Goal: Task Accomplishment & Management: Complete application form

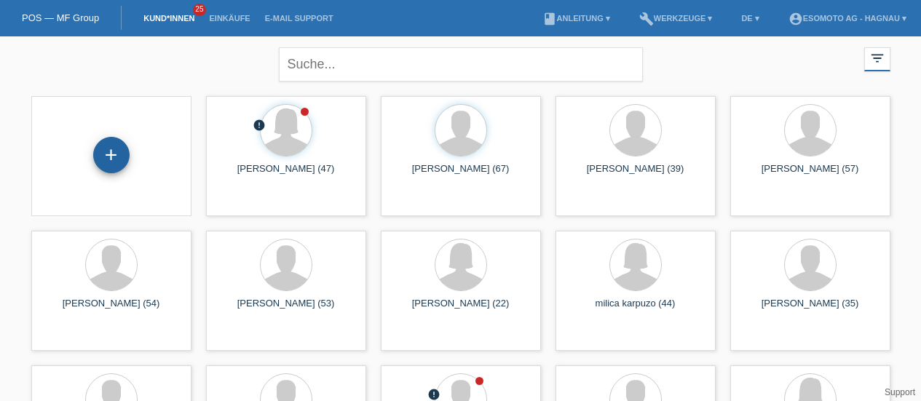
click at [103, 152] on div "+" at bounding box center [111, 155] width 35 height 25
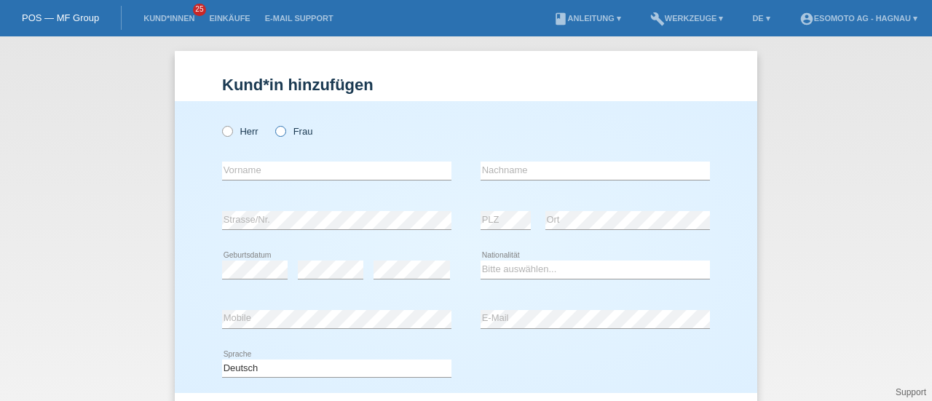
click at [273, 124] on icon at bounding box center [273, 124] width 0 height 0
click at [275, 135] on input "Frau" at bounding box center [279, 130] width 9 height 9
radio input "true"
click at [241, 180] on div "error Vorname" at bounding box center [336, 170] width 229 height 49
click at [239, 172] on input "text" at bounding box center [336, 171] width 229 height 18
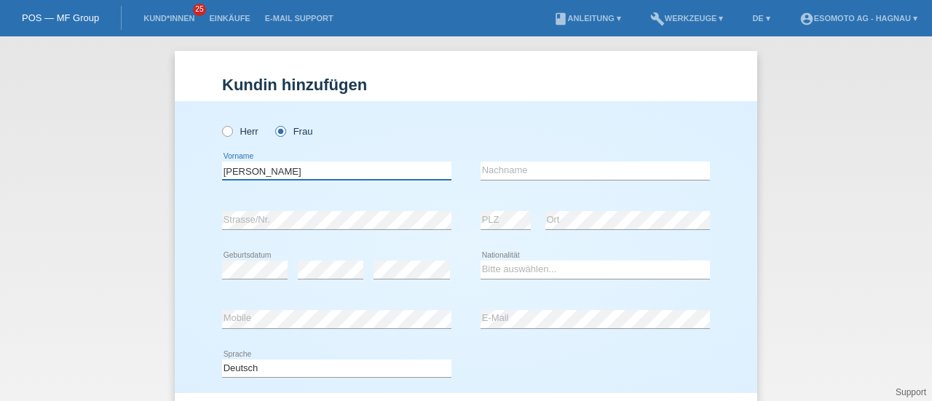
type input "Nadia"
type input "Ouali"
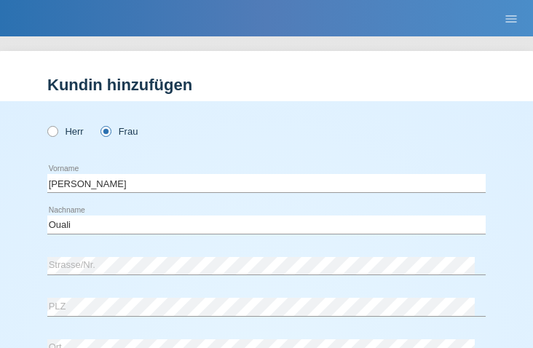
click at [304, 7] on nav "POS — MF Group Kund*innen 25 Einkäufe E-Mail Support menu account_circle Esomot…" at bounding box center [266, 18] width 533 height 36
click at [79, 255] on div "error Strasse/Nr." at bounding box center [266, 266] width 438 height 38
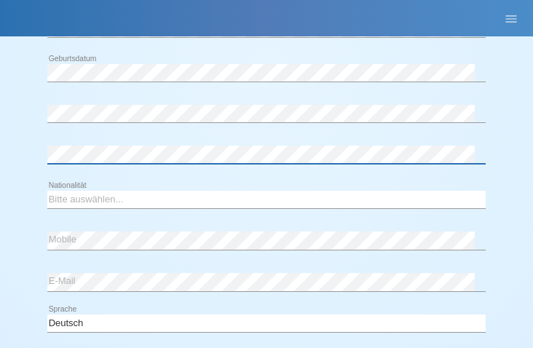
scroll to position [344, 0]
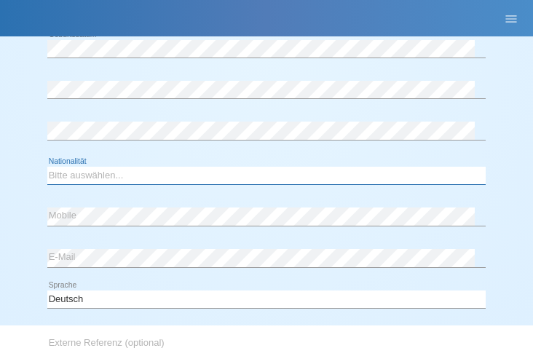
click at [98, 175] on select "Bitte auswählen... Schweiz Deutschland Liechtenstein Österreich ------------ Af…" at bounding box center [266, 175] width 438 height 17
select select "CH"
click at [47, 167] on select "Bitte auswählen... Schweiz Deutschland Liechtenstein Österreich ------------ Af…" at bounding box center [266, 175] width 438 height 17
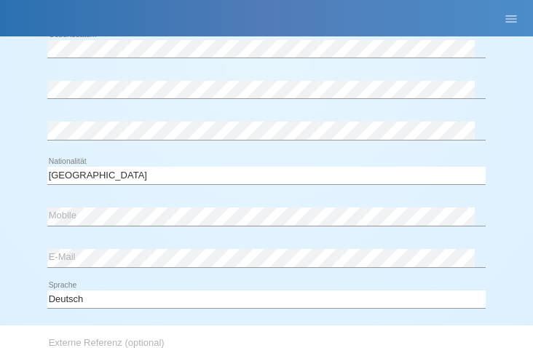
click at [282, 232] on div "error Mobile" at bounding box center [266, 217] width 438 height 38
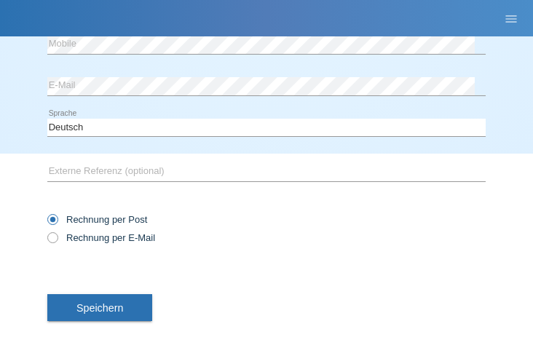
scroll to position [530, 0]
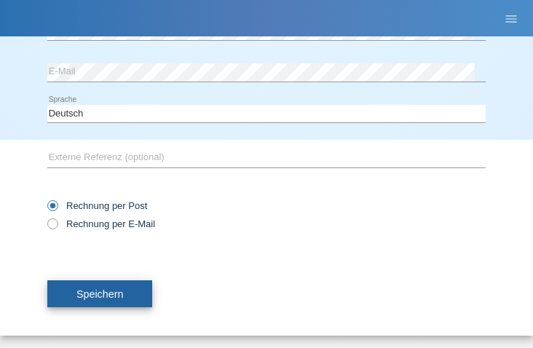
click at [117, 290] on span "Speichern" at bounding box center [99, 294] width 47 height 12
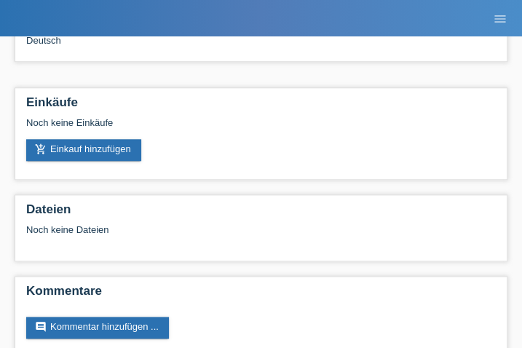
scroll to position [338, 0]
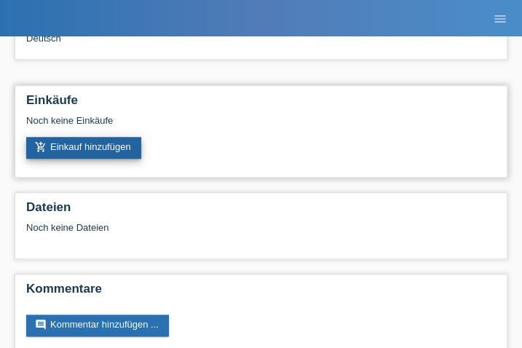
click at [90, 152] on link "add_shopping_cart Einkauf hinzufügen" at bounding box center [83, 148] width 115 height 22
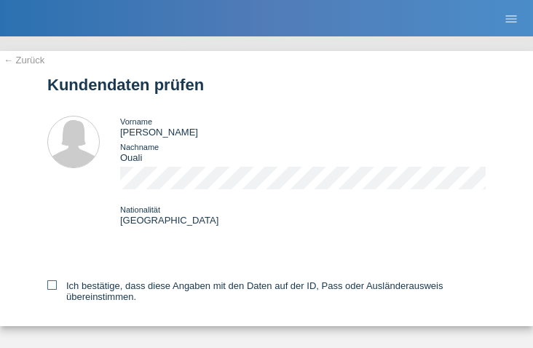
click at [52, 289] on icon at bounding box center [51, 284] width 9 height 9
click at [52, 289] on input "Ich bestätige, dass diese Angaben mit den Daten auf der ID, Pass oder Ausländer…" at bounding box center [51, 284] width 9 height 9
checkbox input "true"
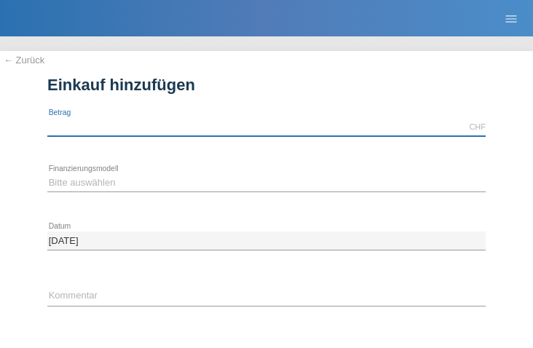
click at [160, 131] on input "text" at bounding box center [266, 127] width 438 height 18
type input "7600.00"
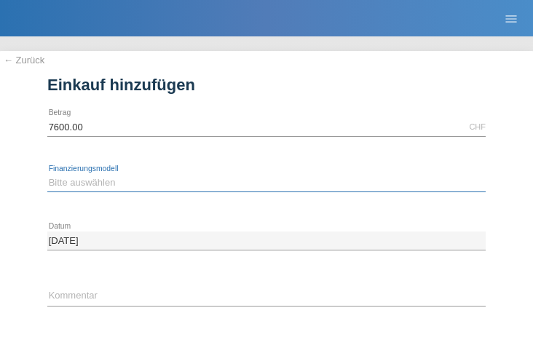
click at [112, 183] on select "Bitte auswählen Fixe Raten Kauf auf Rechnung mit Teilzahlungsoption" at bounding box center [266, 182] width 438 height 17
select select "69"
click at [47, 174] on select "Bitte auswählen Fixe Raten Kauf auf Rechnung mit Teilzahlungsoption" at bounding box center [266, 182] width 438 height 17
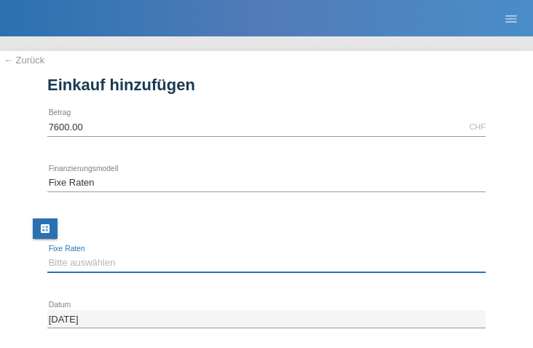
click at [89, 261] on select "Bitte auswählen 12 Raten 24 Raten 36 Raten 48 Raten" at bounding box center [266, 262] width 438 height 17
select select "140"
click at [47, 254] on select "Bitte auswählen 12 Raten 24 Raten 36 Raten 48 Raten" at bounding box center [266, 262] width 438 height 17
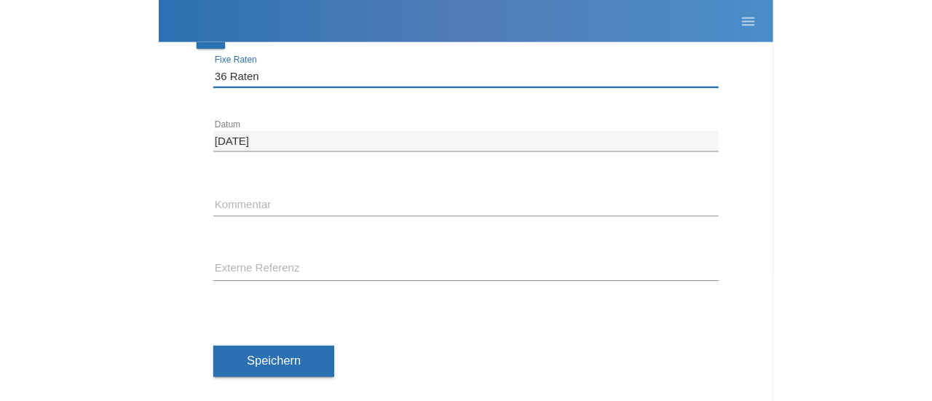
scroll to position [198, 0]
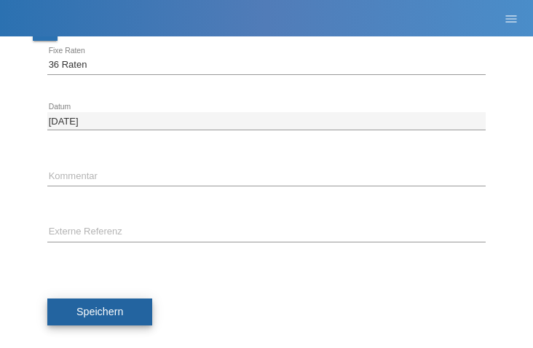
click at [87, 315] on span "Speichern" at bounding box center [99, 312] width 47 height 12
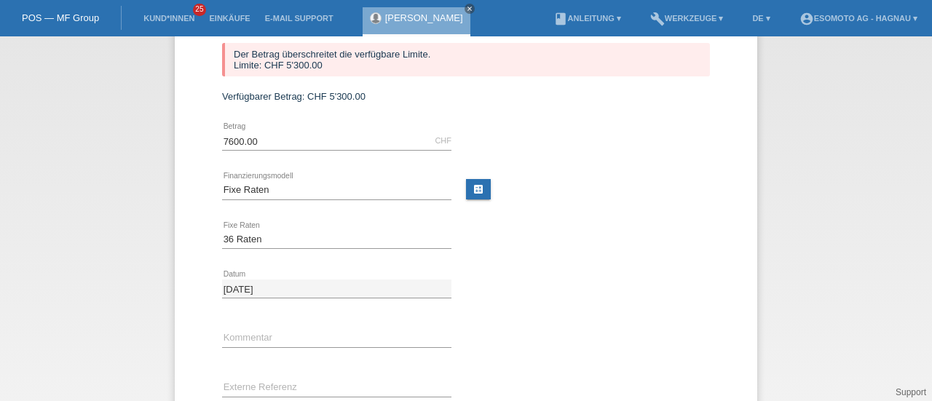
scroll to position [0, 0]
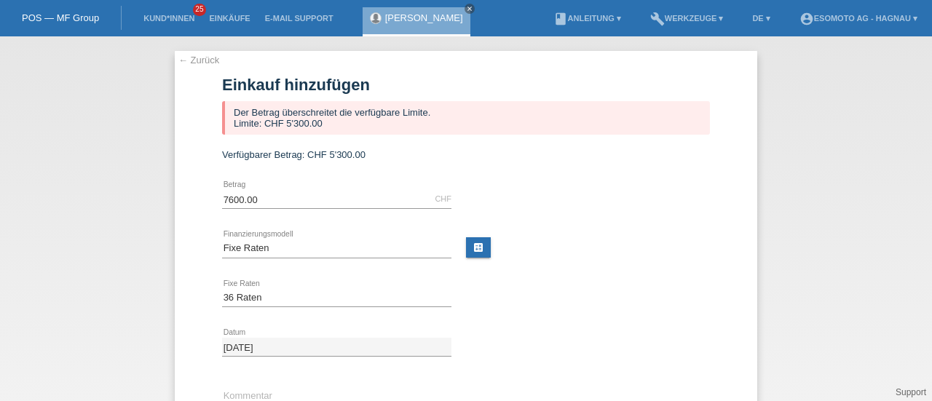
click at [188, 63] on link "← Zurück" at bounding box center [198, 60] width 41 height 11
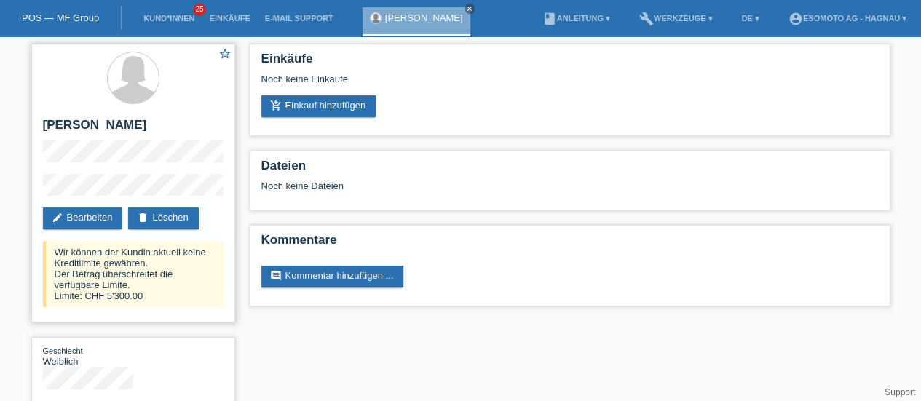
scroll to position [28, 0]
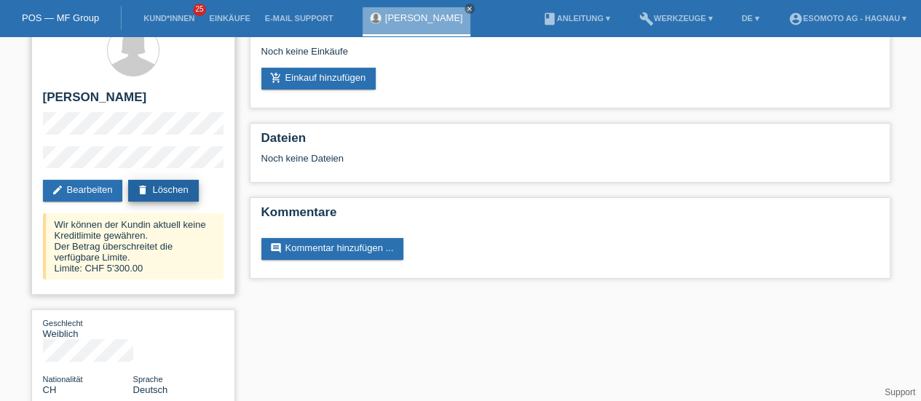
click at [154, 191] on link "delete Löschen" at bounding box center [163, 191] width 70 height 22
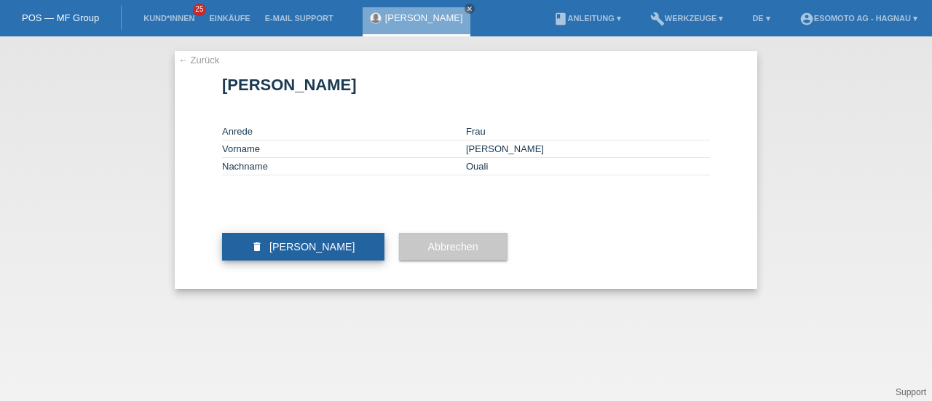
click at [282, 253] on span "[PERSON_NAME]" at bounding box center [312, 247] width 86 height 12
